Goal: Task Accomplishment & Management: Manage account settings

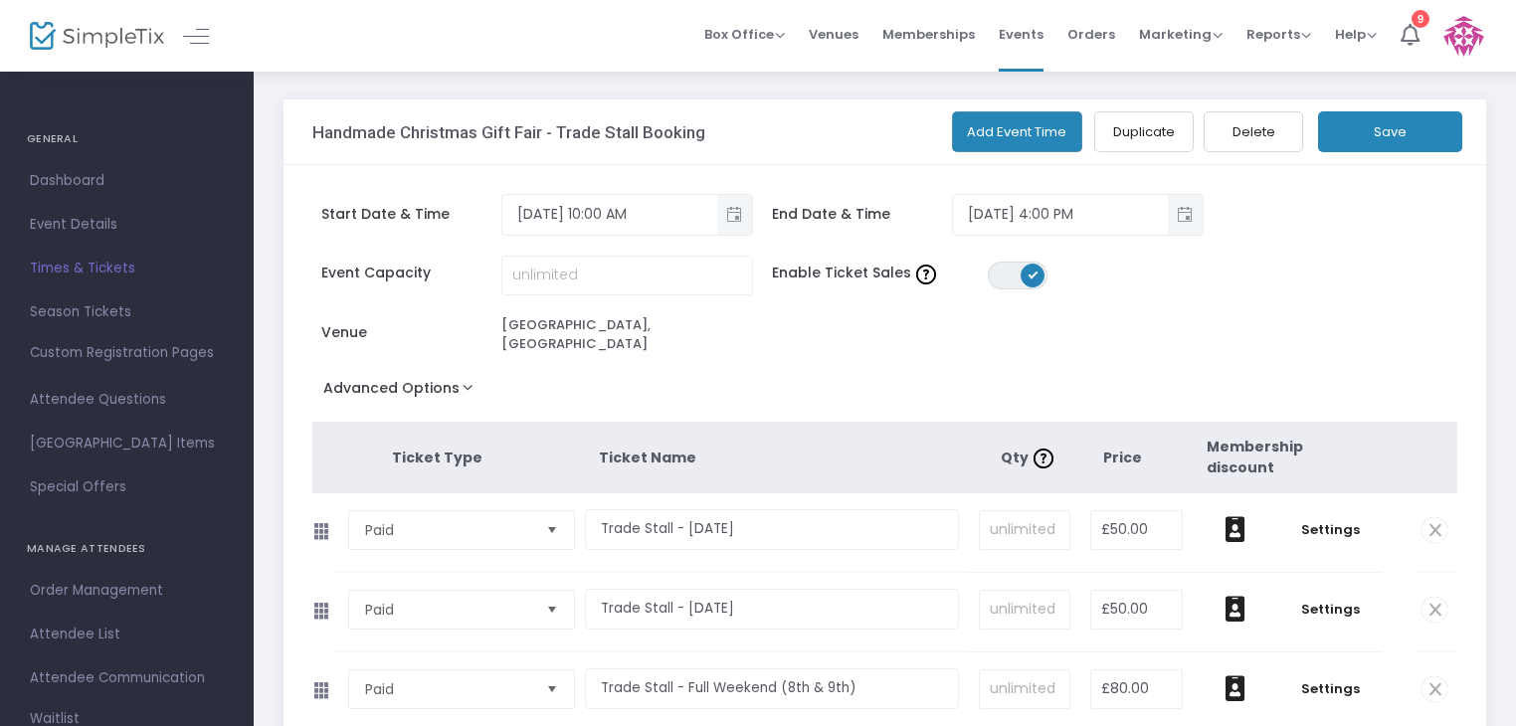
click at [552, 525] on span "Select" at bounding box center [552, 530] width 33 height 33
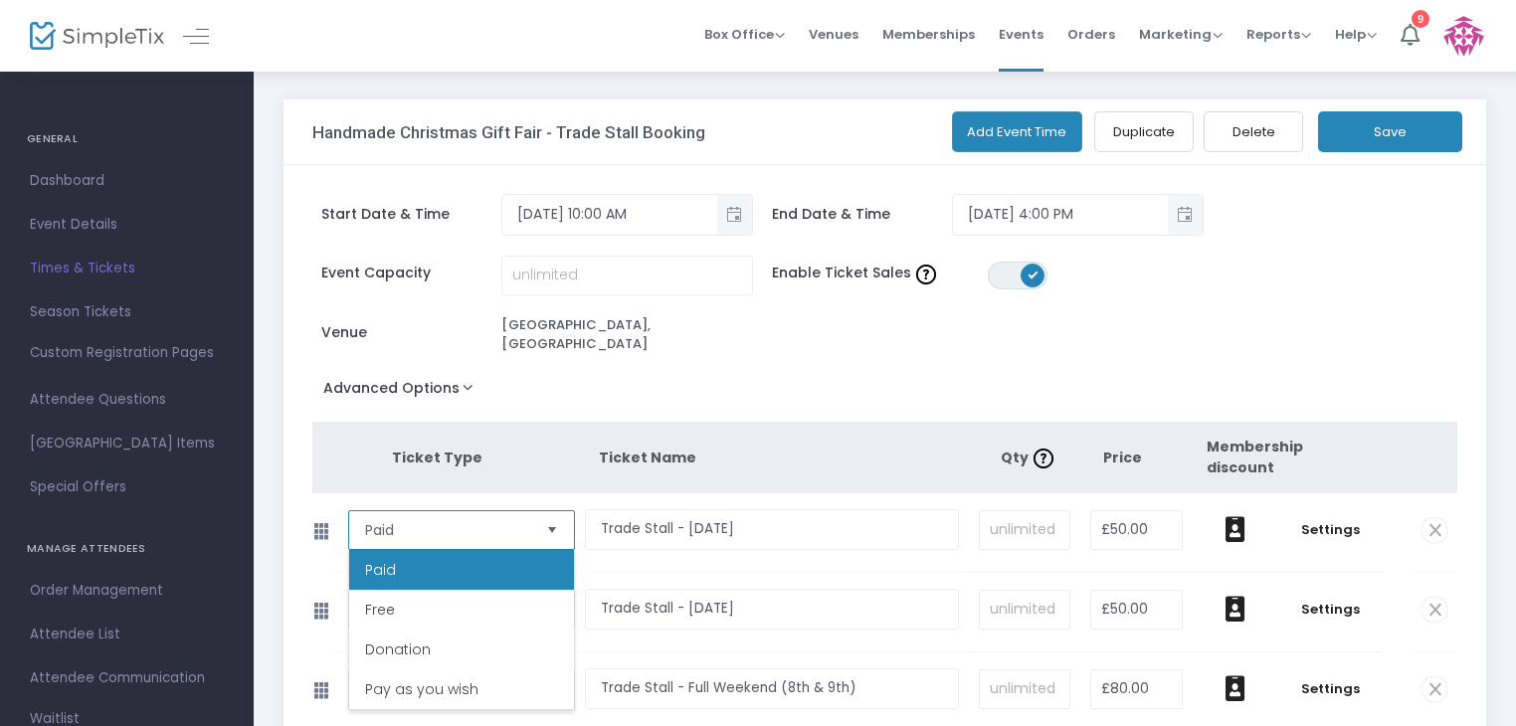
click at [552, 525] on span "Select" at bounding box center [552, 530] width 33 height 33
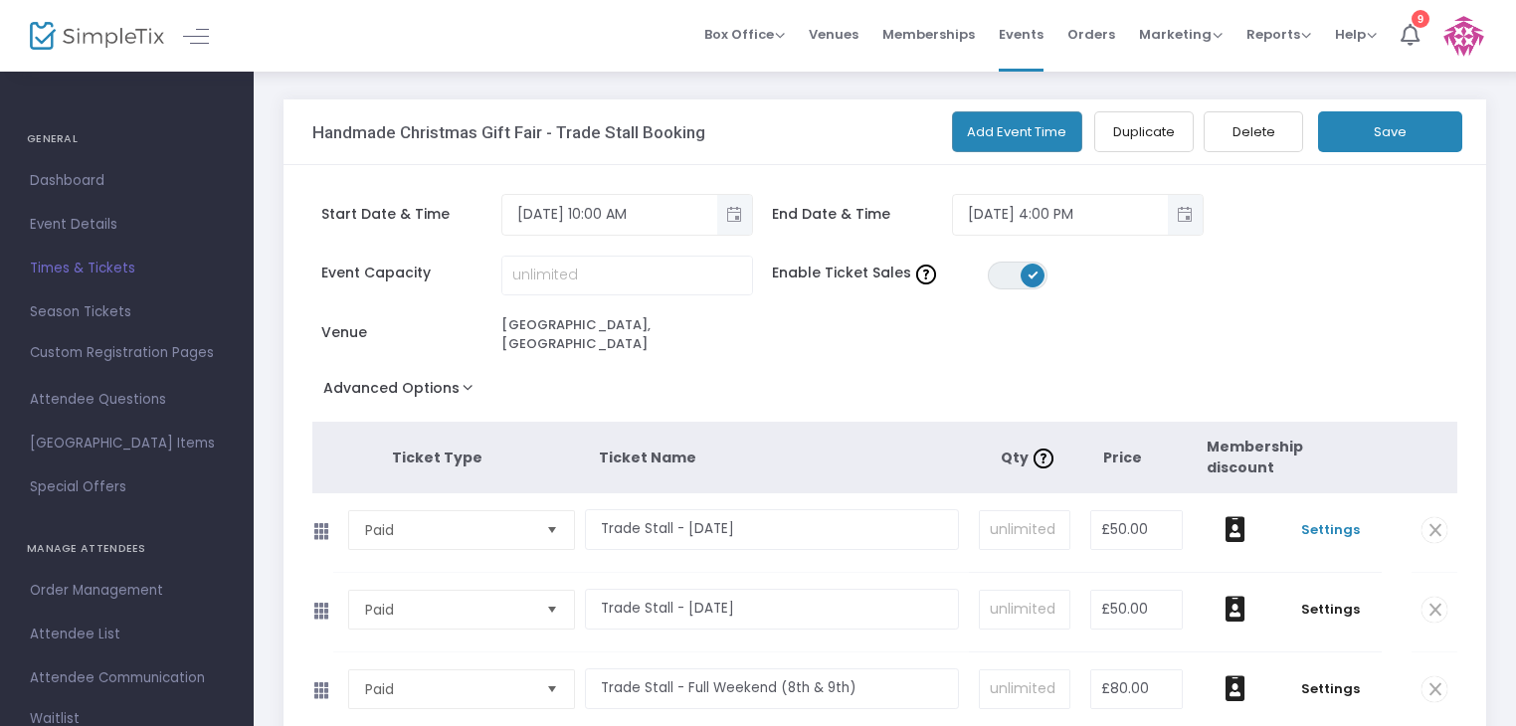
click at [1313, 534] on span "Settings" at bounding box center [1330, 530] width 85 height 20
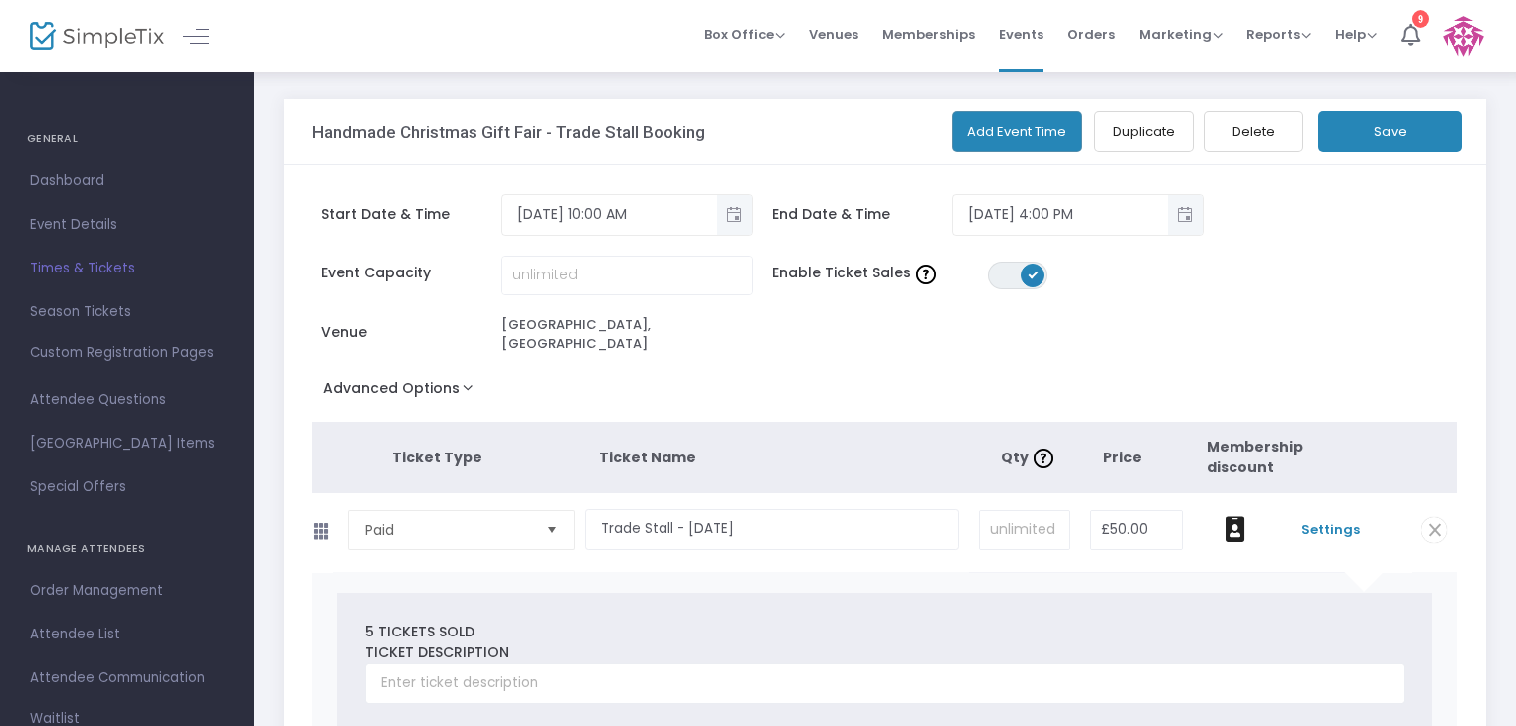
click at [1446, 216] on div "Start Date & Time 11/8/2025 10:00 AM End Date & Time 11/8/2025 4:00 PM" at bounding box center [875, 225] width 1146 height 62
click at [70, 636] on span "Attendee List" at bounding box center [127, 635] width 194 height 26
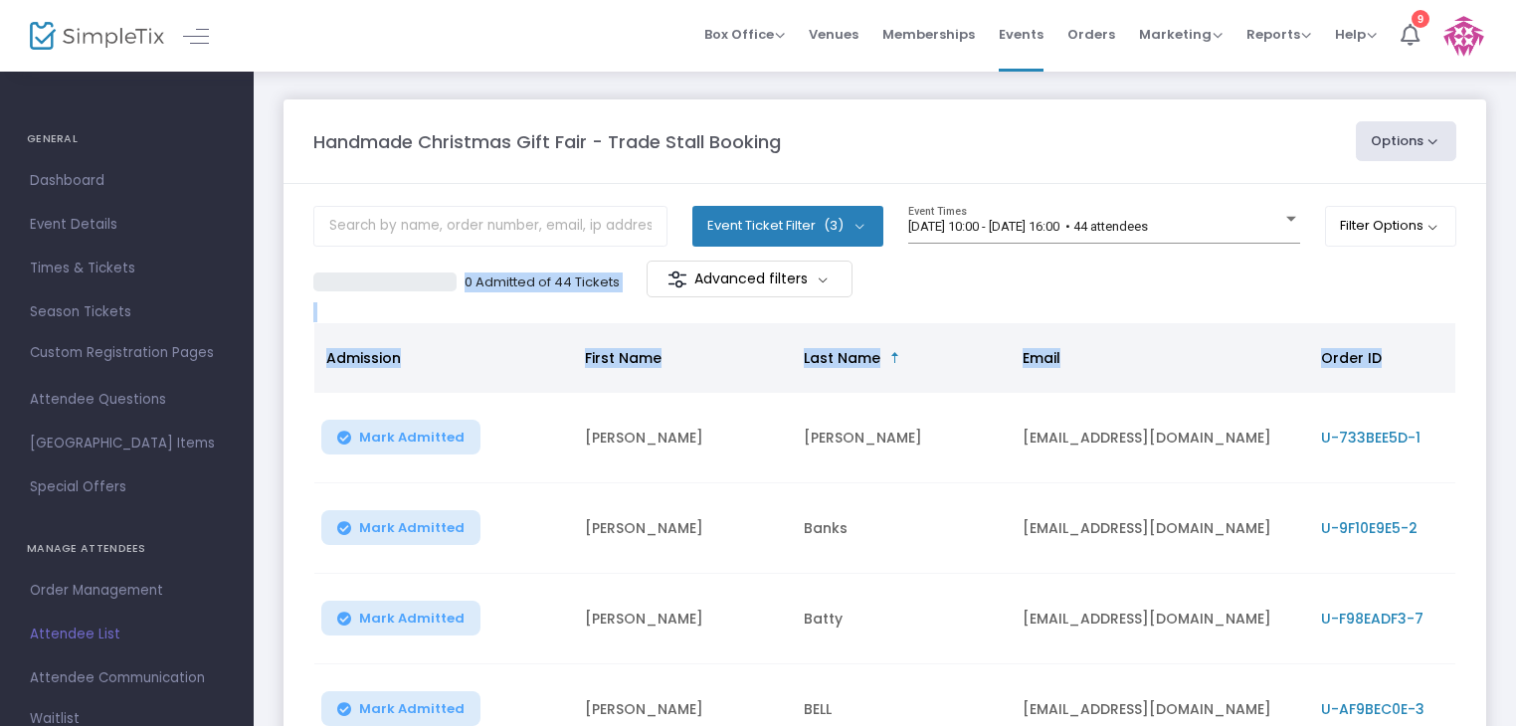
drag, startPoint x: 1513, startPoint y: 221, endPoint x: 1527, endPoint y: 335, distance: 115.2
click at [1516, 335] on html "Processing... please wait Box Office Sell Tickets Bookings Sell Season Pass Ven…" at bounding box center [758, 363] width 1516 height 726
click at [1483, 285] on m-panel-content "Event Ticket Filter (3) Select All Trade Stall - Saturday 8th November Trade St…" at bounding box center [885, 690] width 1203 height 1013
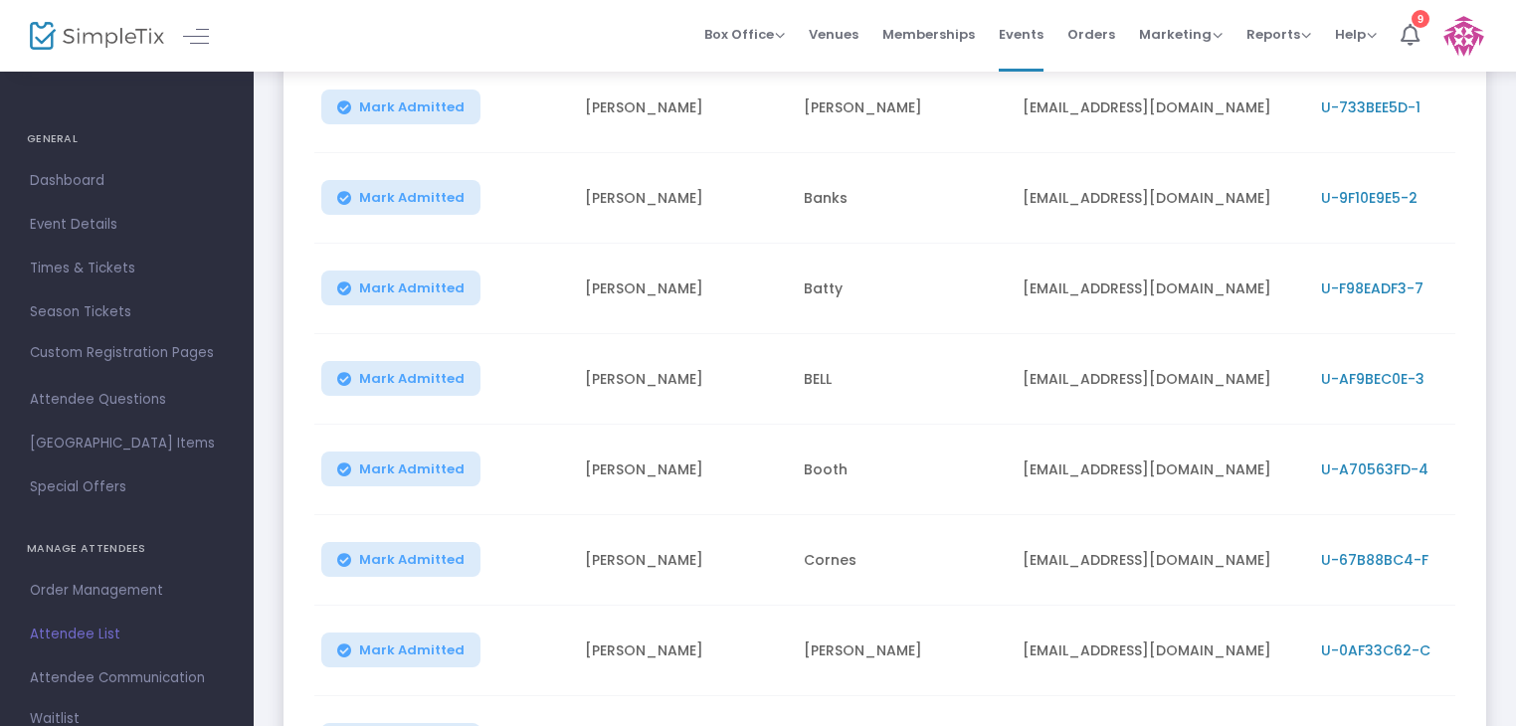
scroll to position [544, 0]
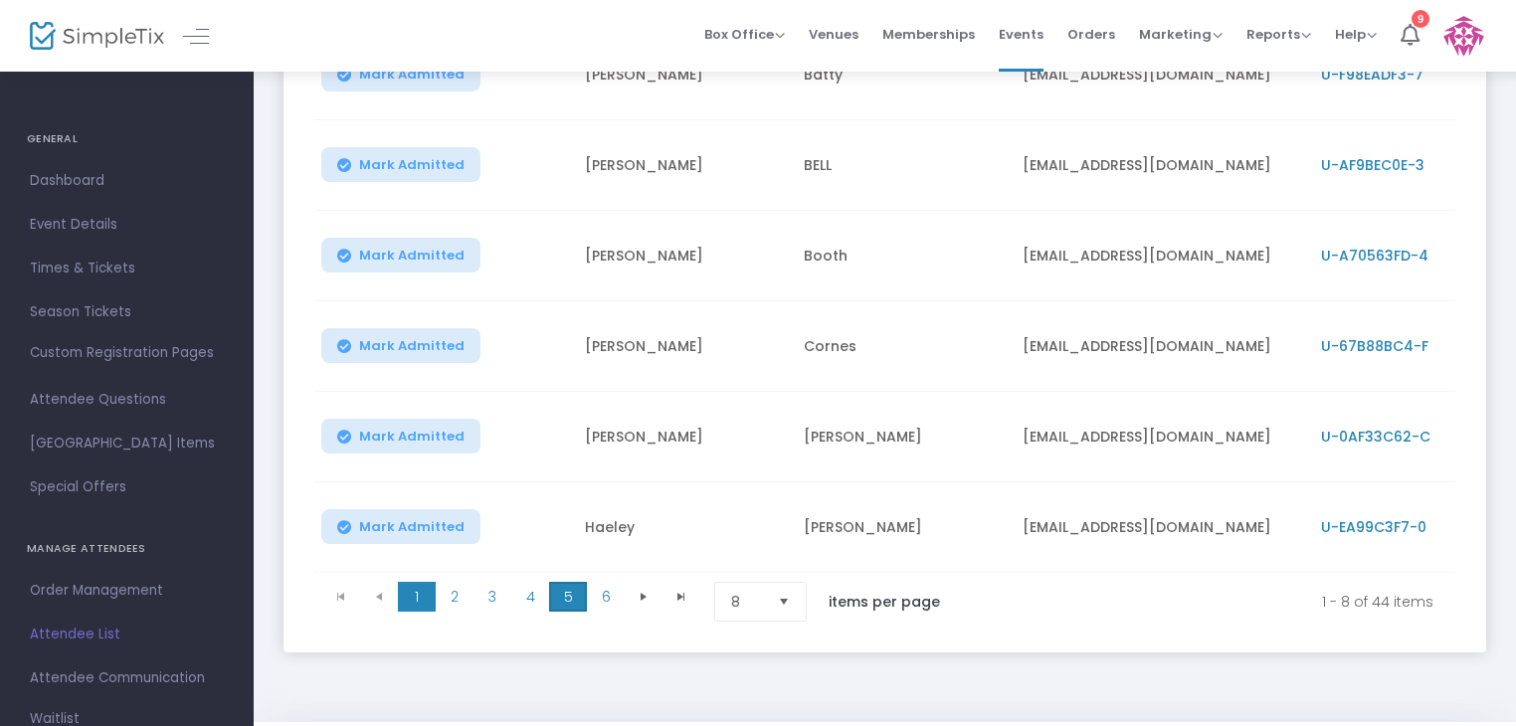
click at [565, 593] on span "5" at bounding box center [568, 597] width 38 height 30
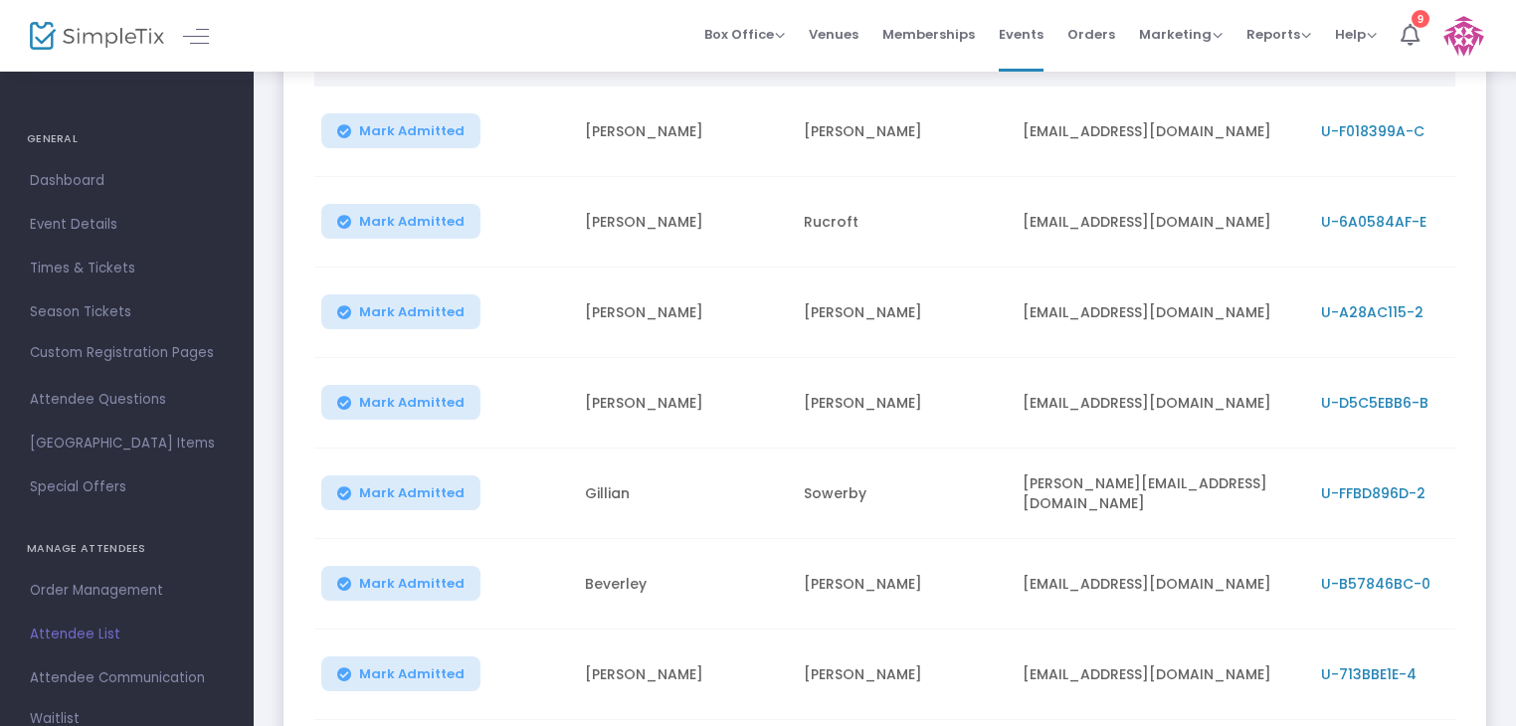
scroll to position [610, 0]
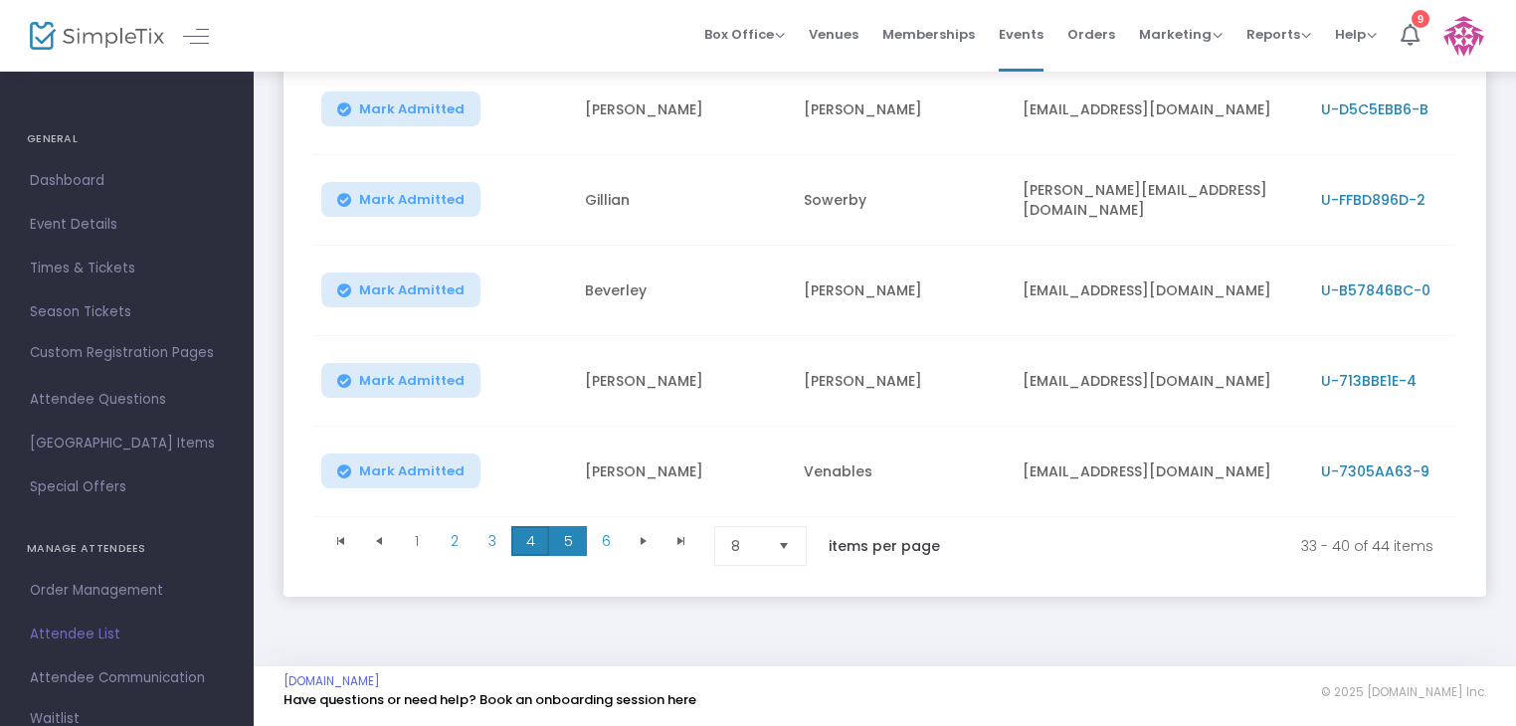
click at [526, 534] on span "4" at bounding box center [530, 541] width 38 height 30
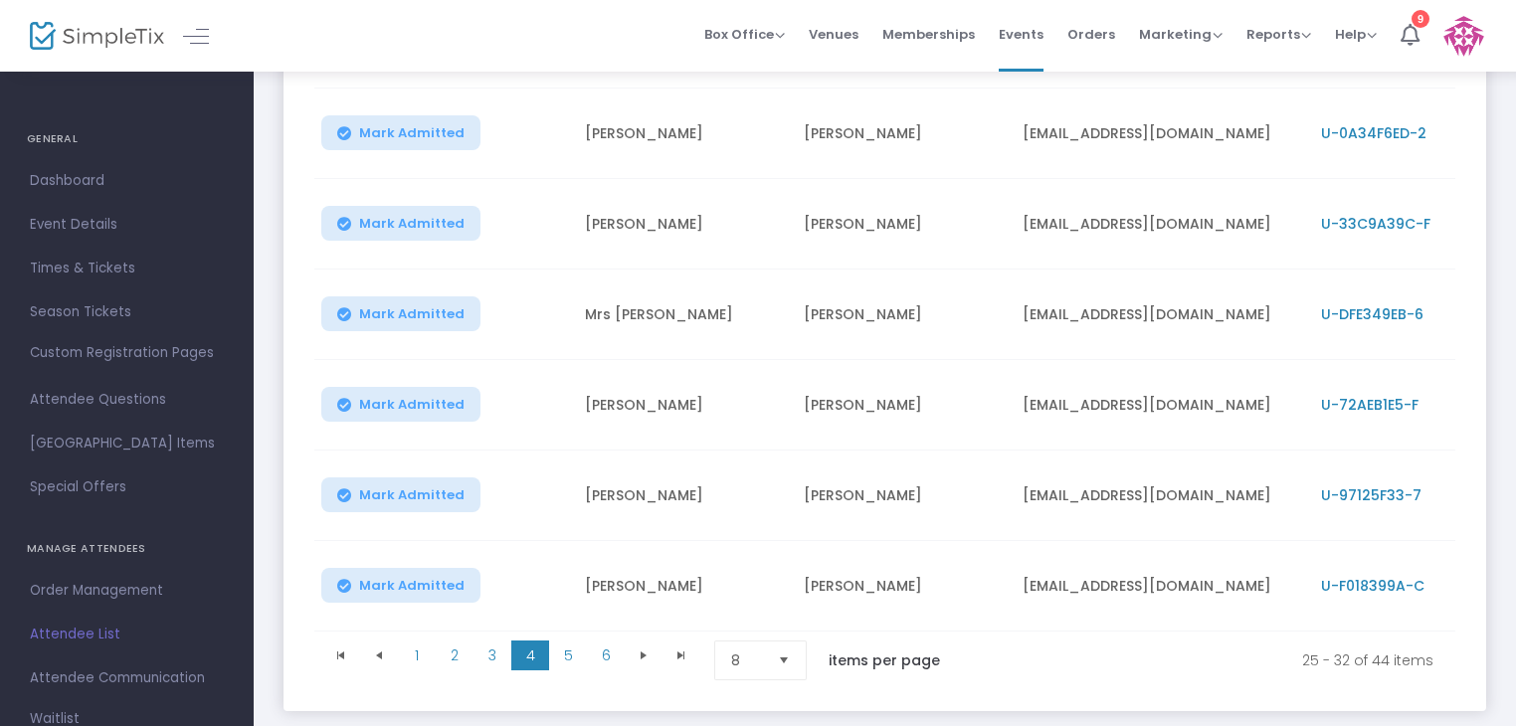
scroll to position [515, 0]
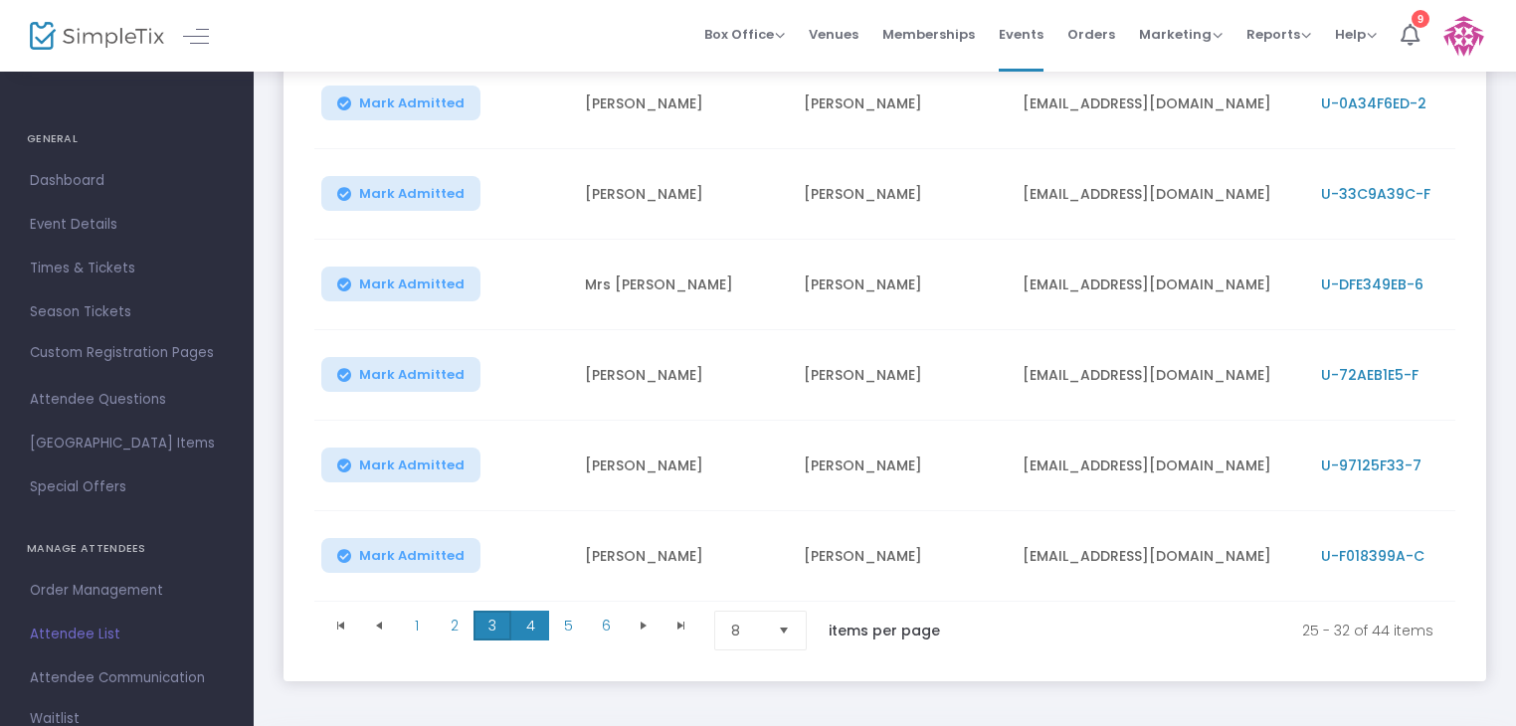
click at [491, 626] on span "3" at bounding box center [493, 626] width 38 height 30
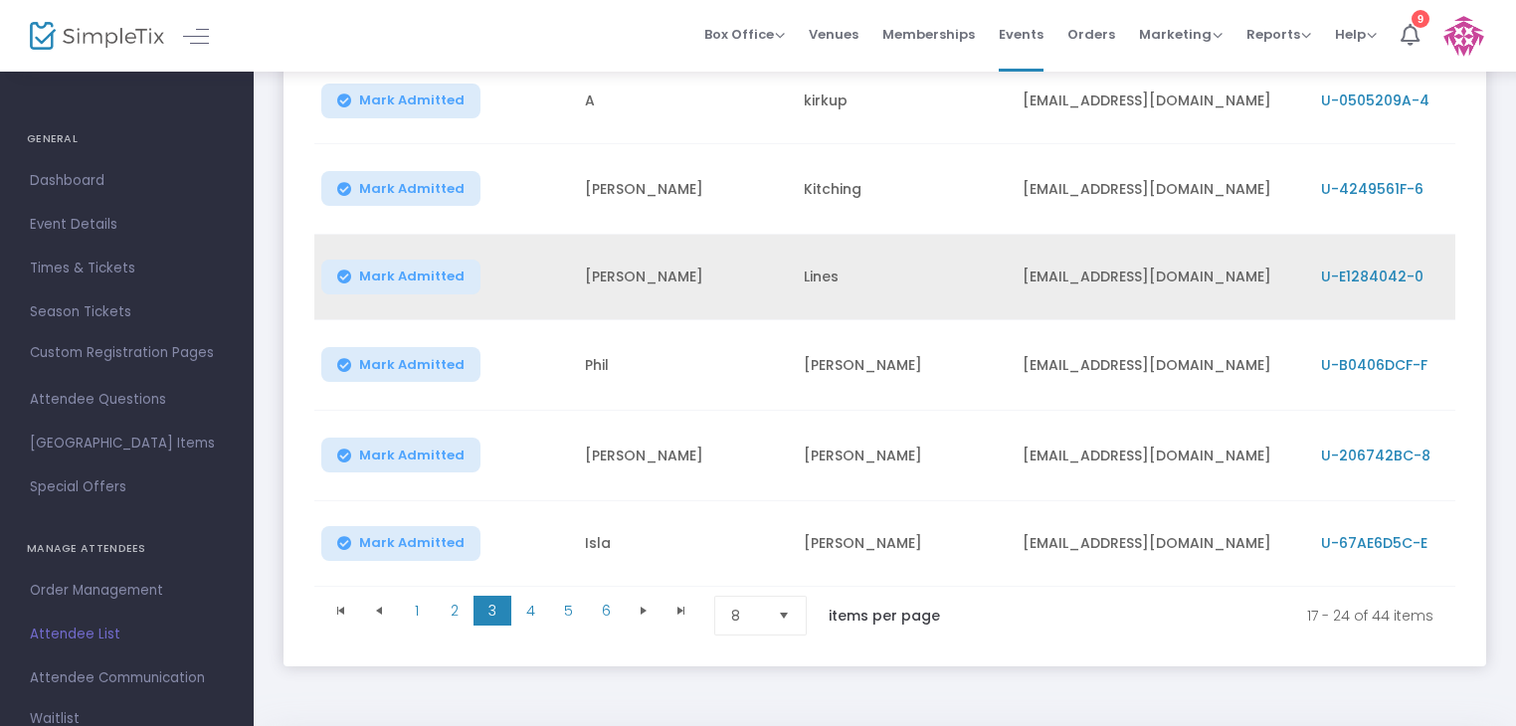
click at [1393, 276] on span "U-E1284042-0" at bounding box center [1372, 277] width 102 height 20
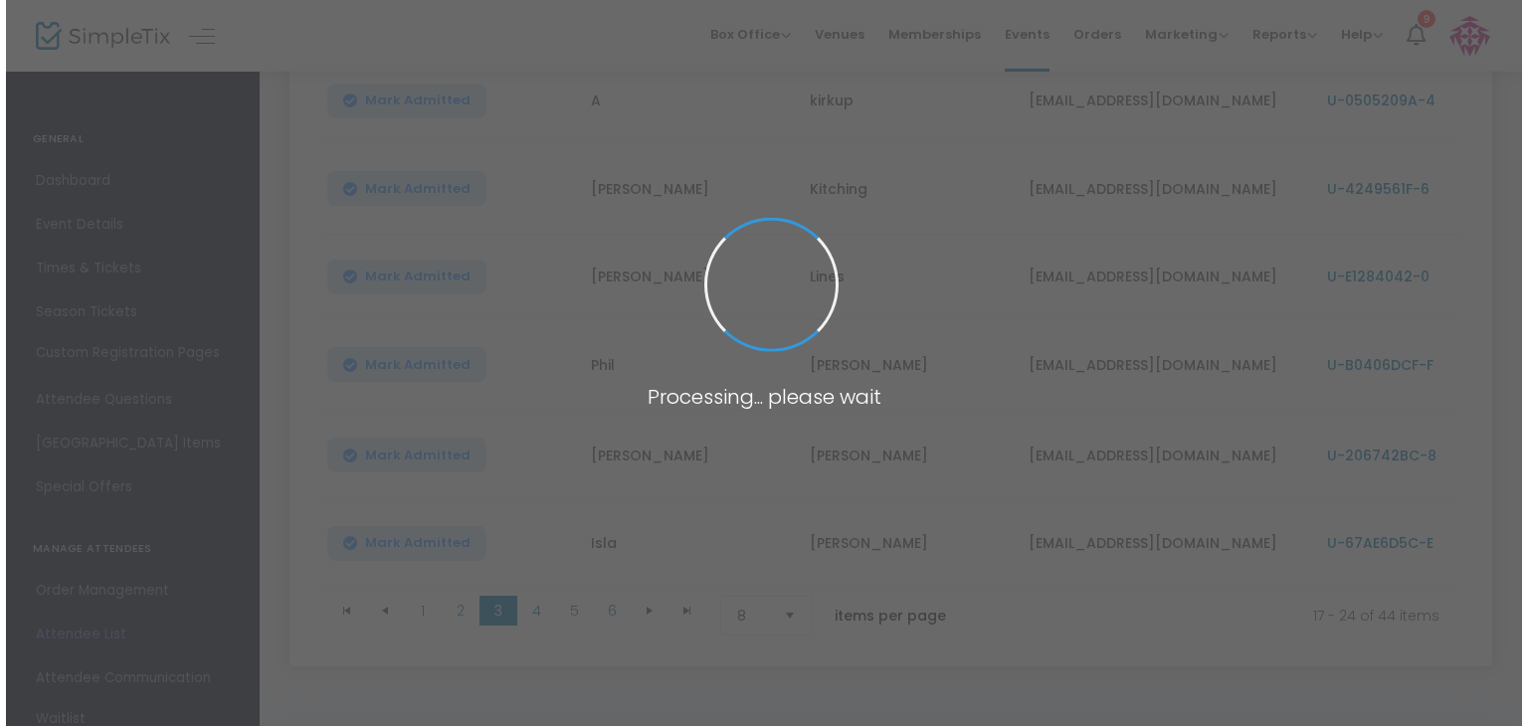
scroll to position [0, 0]
